Goal: Task Accomplishment & Management: Manage account settings

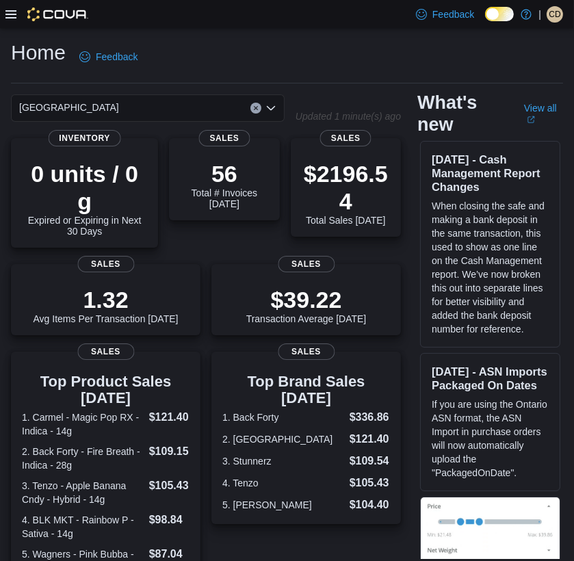
click at [9, 10] on icon at bounding box center [10, 14] width 11 height 8
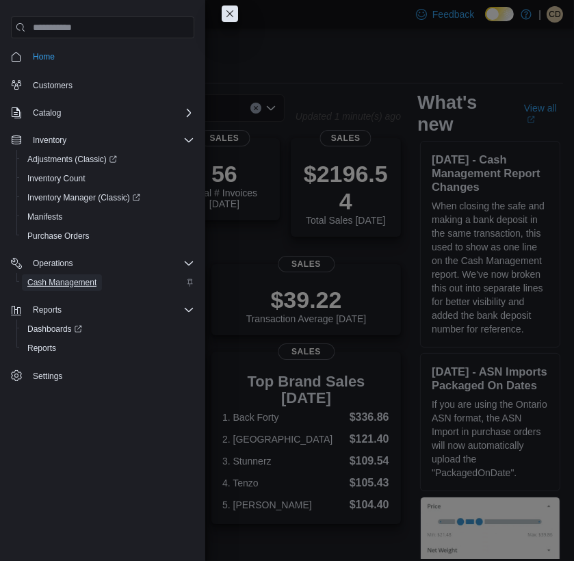
click at [52, 282] on span "Cash Management" at bounding box center [61, 282] width 69 height 11
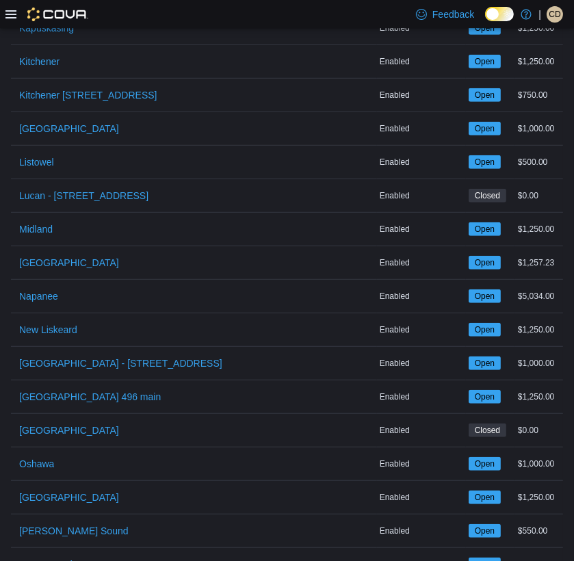
scroll to position [790, 0]
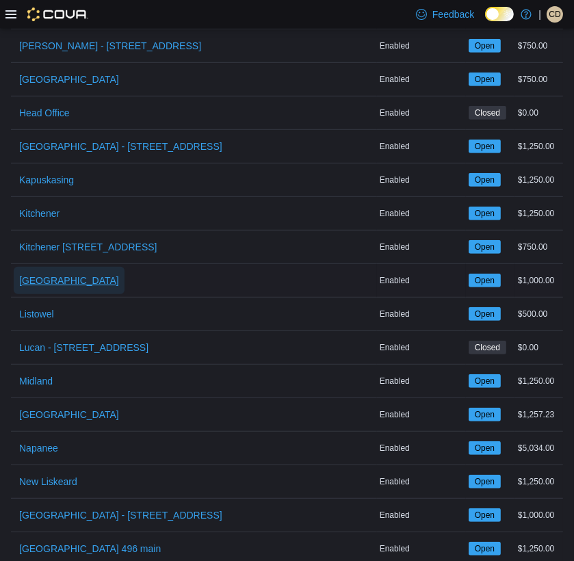
click at [60, 280] on span "[GEOGRAPHIC_DATA]" at bounding box center [69, 280] width 100 height 14
